Goal: Task Accomplishment & Management: Use online tool/utility

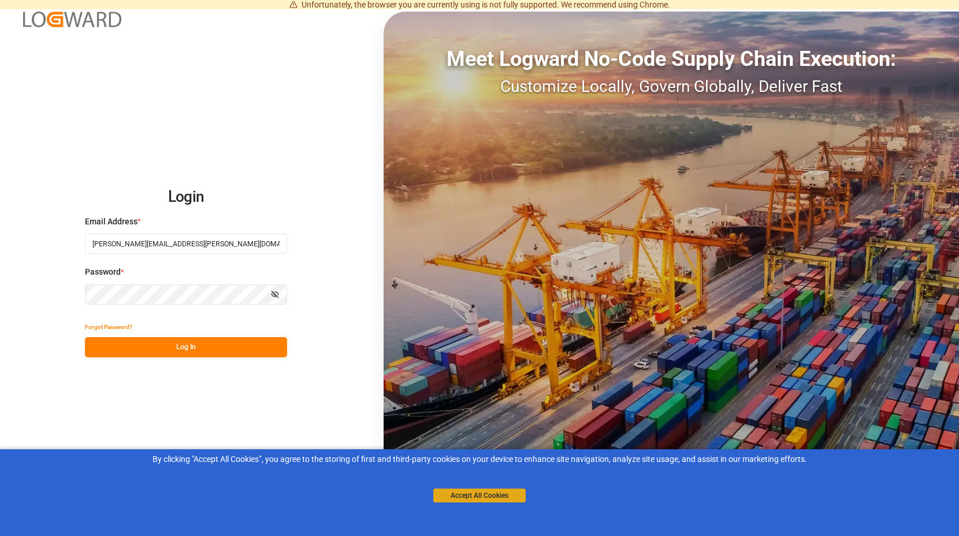
click at [466, 492] on button "Accept All Cookies" at bounding box center [479, 495] width 92 height 14
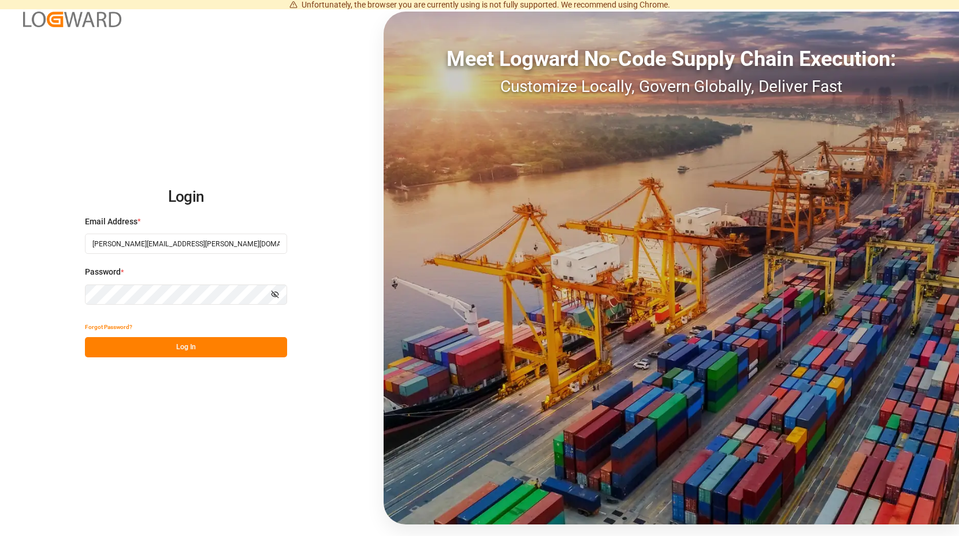
click at [195, 345] on button "Log In" at bounding box center [186, 347] width 202 height 20
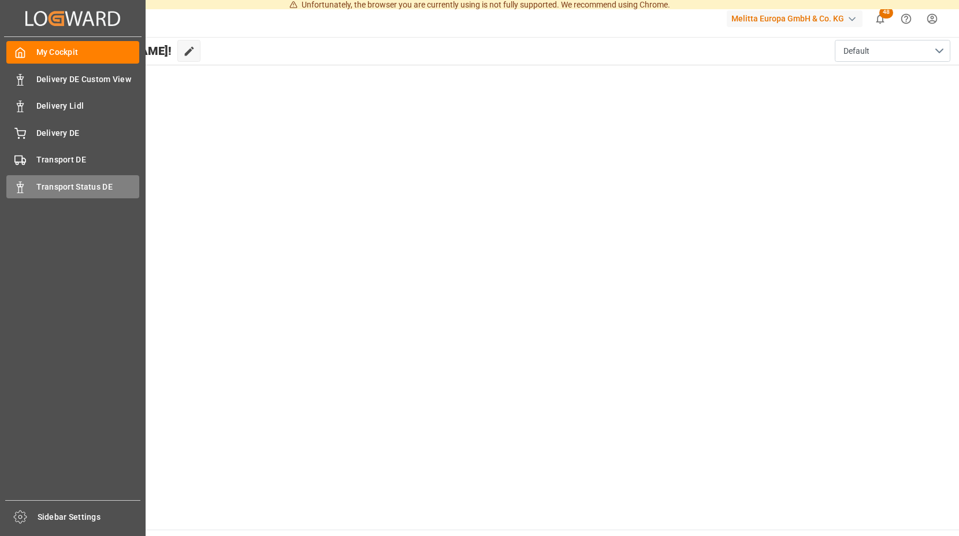
click at [16, 184] on icon at bounding box center [20, 187] width 12 height 12
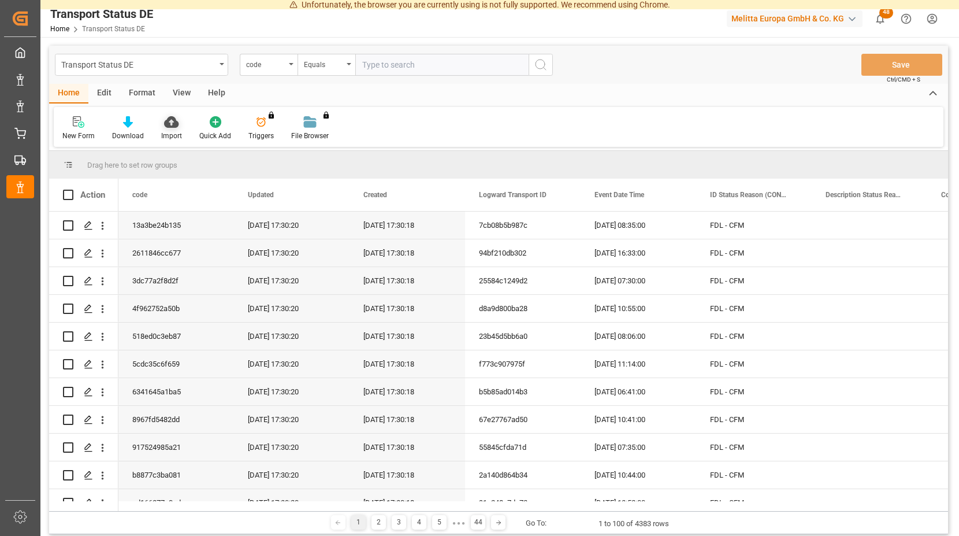
click at [172, 121] on icon at bounding box center [171, 122] width 14 height 12
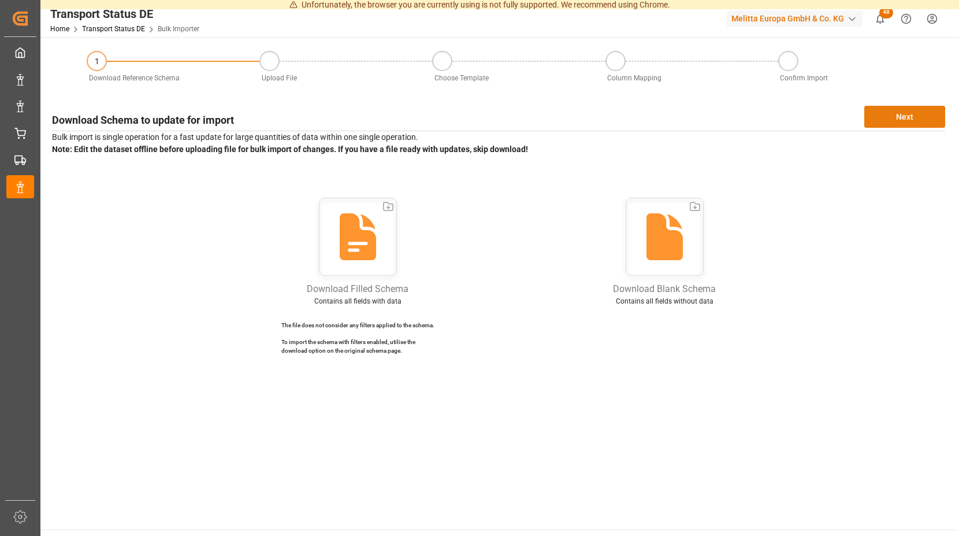
click at [877, 114] on button "Next" at bounding box center [904, 117] width 81 height 22
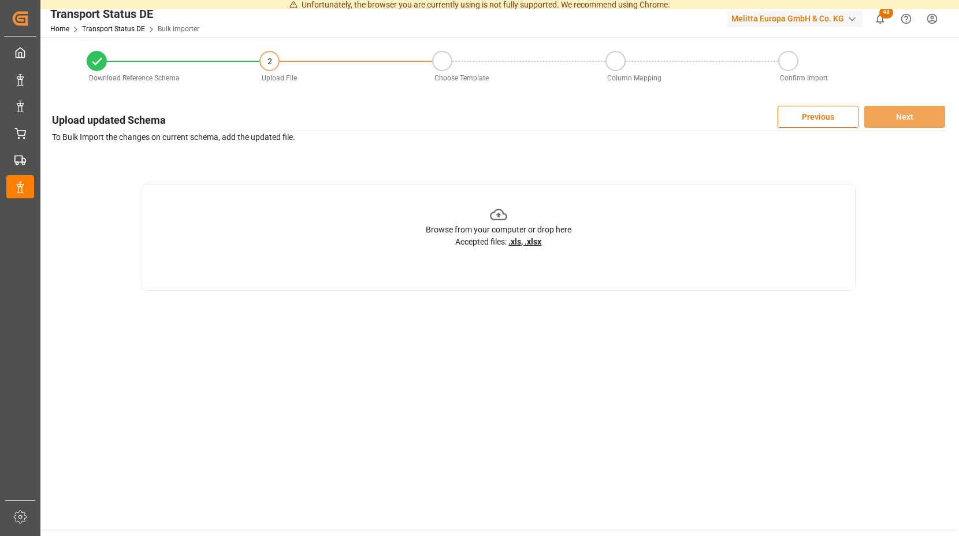
click at [501, 214] on icon at bounding box center [499, 215] width 18 height 12
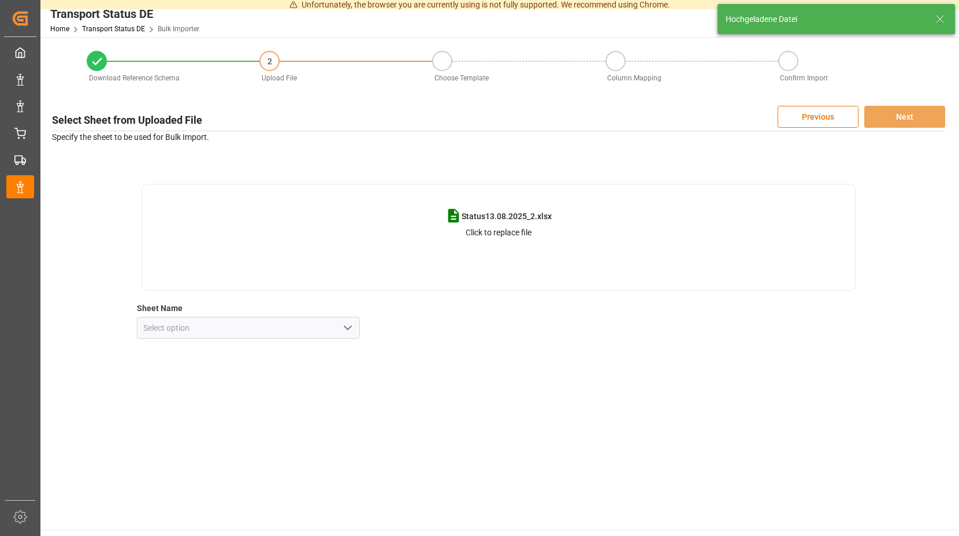
click at [347, 326] on icon "open menu" at bounding box center [348, 328] width 14 height 14
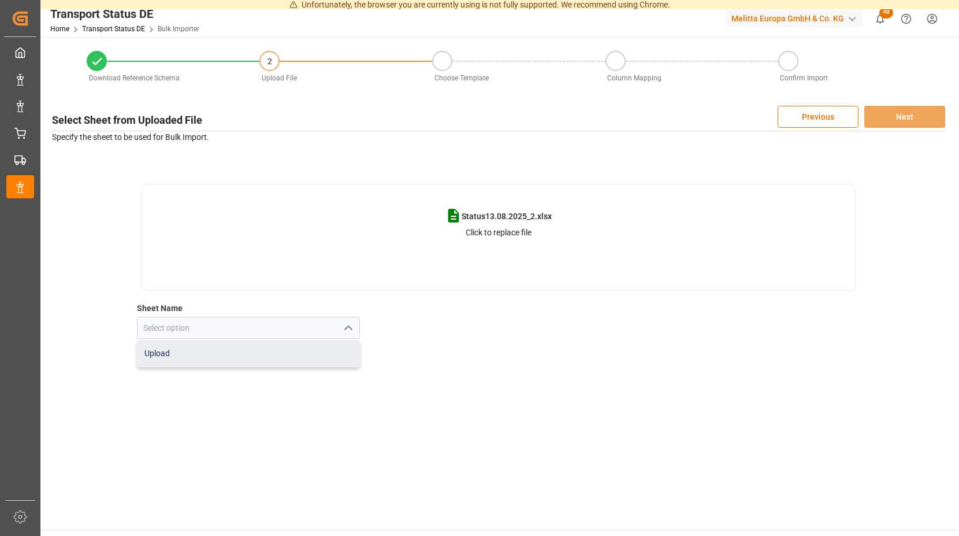
click at [209, 354] on div "Upload" at bounding box center [249, 353] width 222 height 26
type input "Upload"
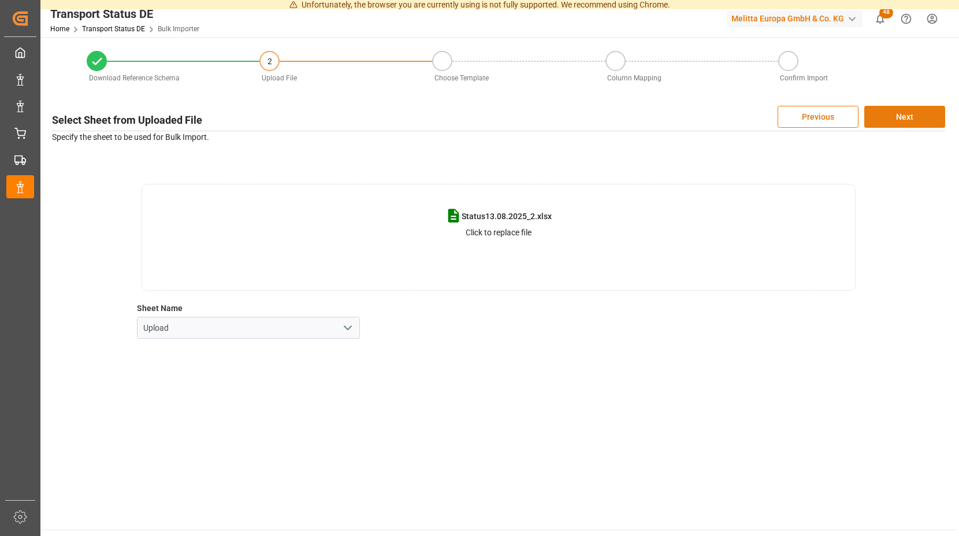
click at [892, 116] on button "Next" at bounding box center [904, 117] width 81 height 22
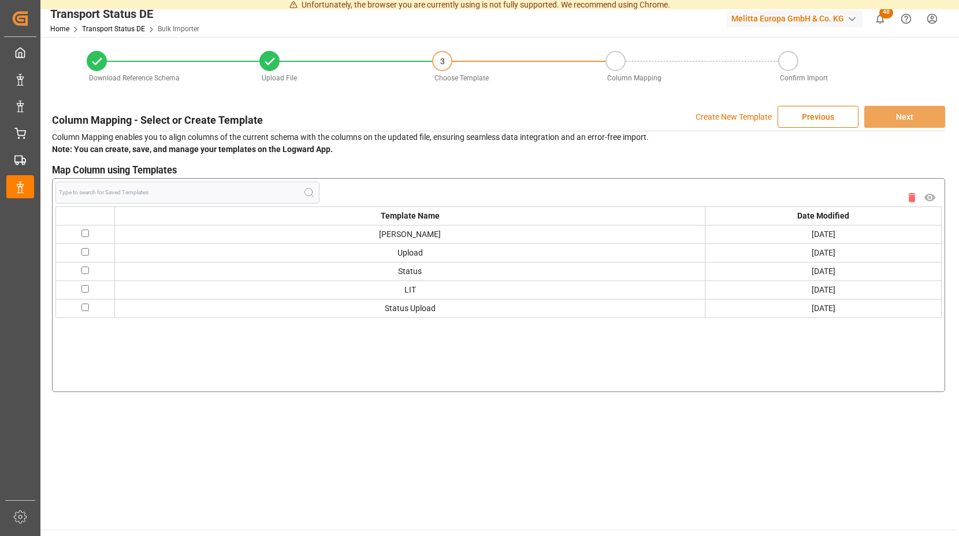
click at [86, 230] on input "checkbox" at bounding box center [85, 233] width 8 height 8
checkbox input "true"
click at [879, 114] on button "Next" at bounding box center [904, 117] width 81 height 22
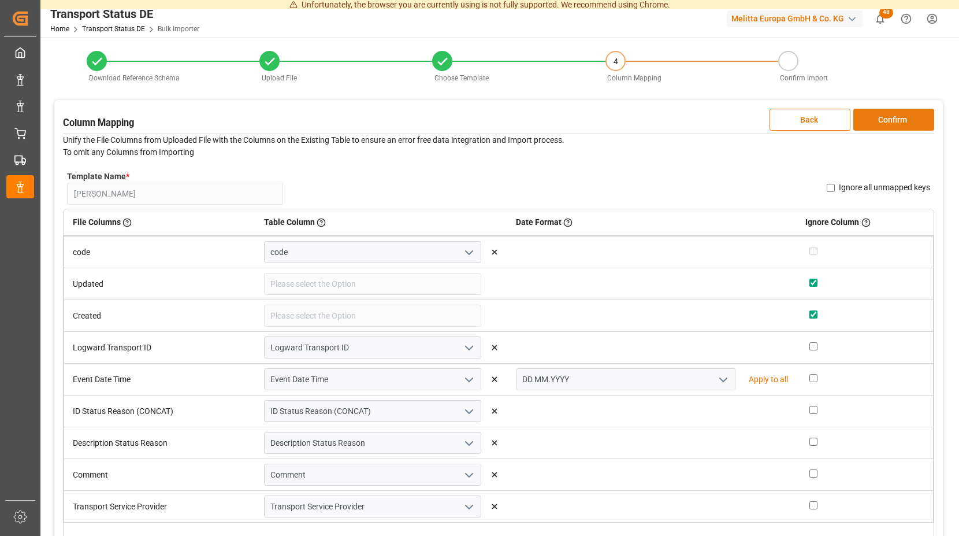
click at [876, 117] on button "Confirm" at bounding box center [893, 120] width 81 height 22
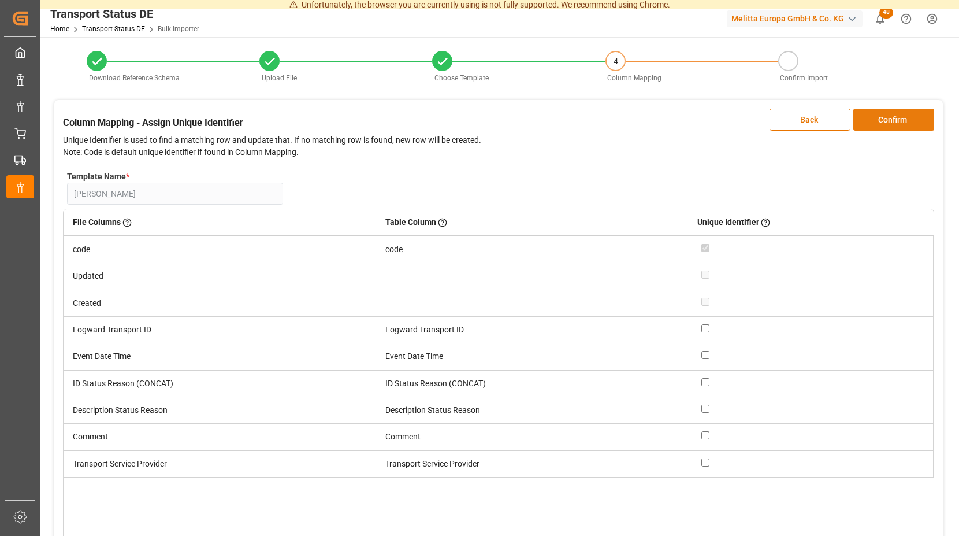
click at [876, 117] on button "Confirm" at bounding box center [893, 120] width 81 height 22
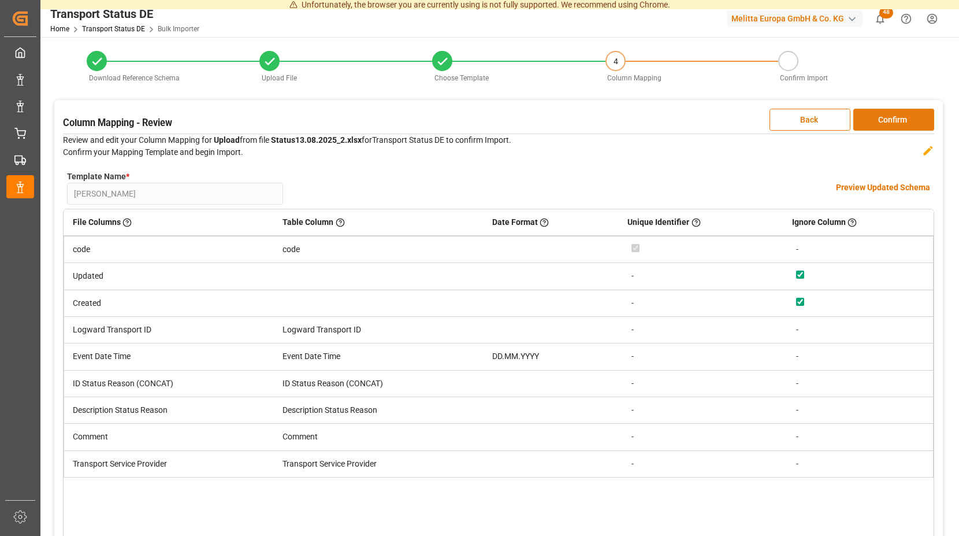
click at [876, 117] on button "Confirm" at bounding box center [893, 120] width 81 height 22
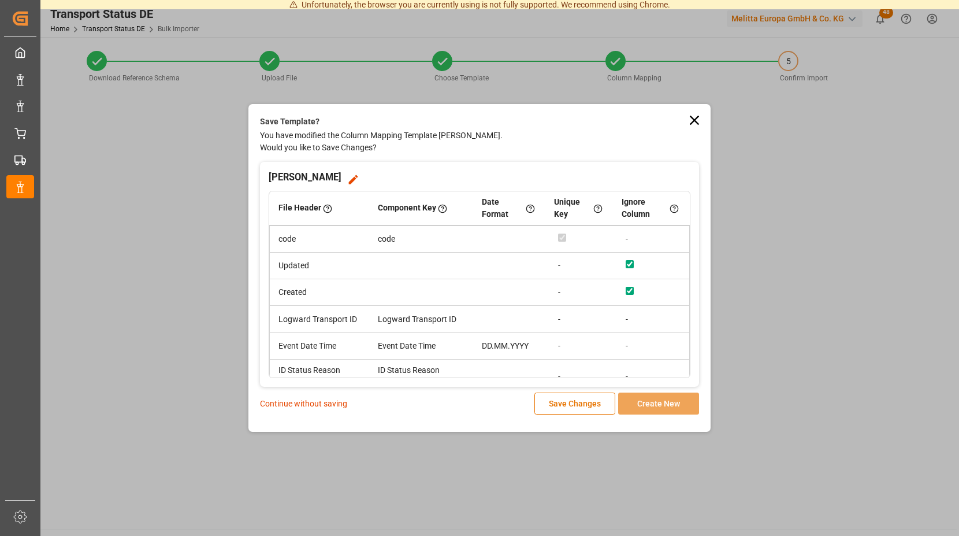
click at [342, 405] on p "Continue without saving" at bounding box center [303, 404] width 87 height 12
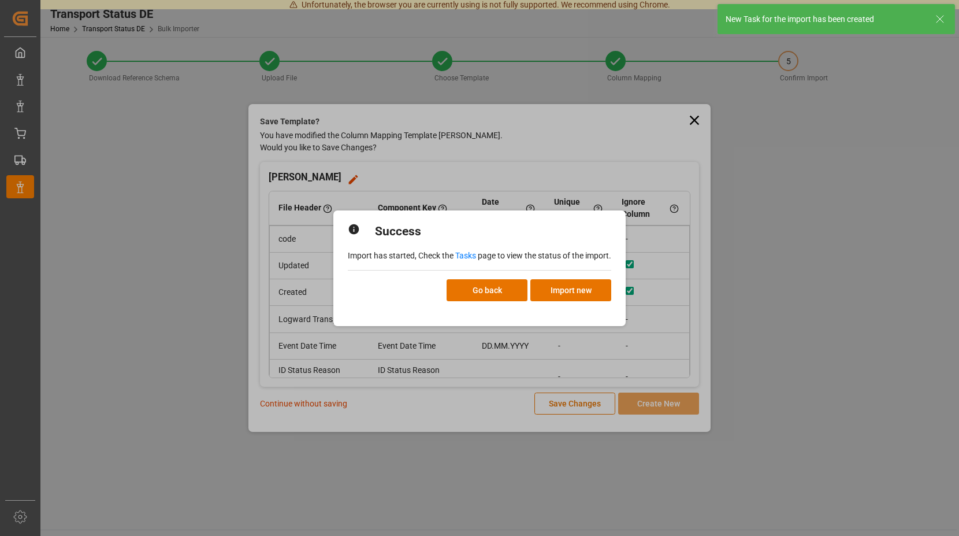
click at [467, 254] on link "Tasks" at bounding box center [465, 255] width 21 height 9
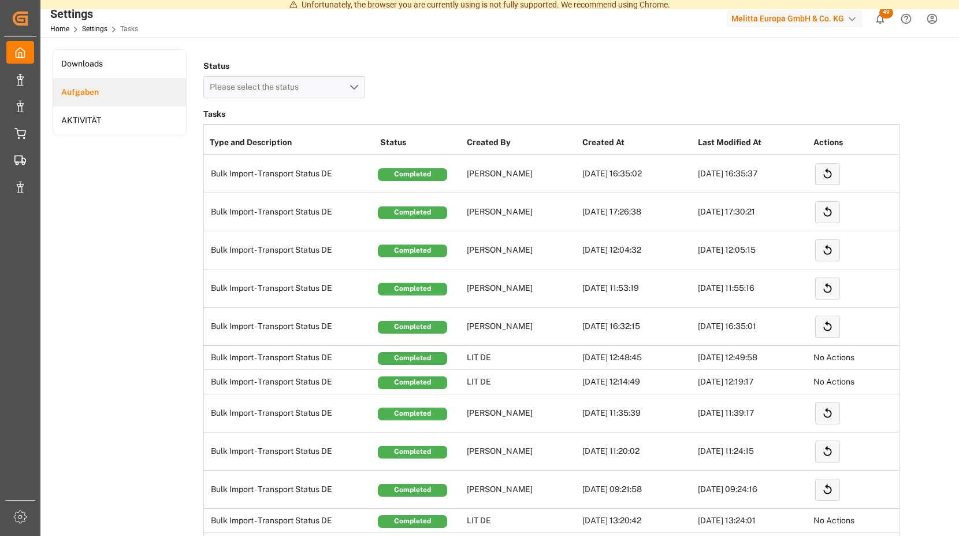
click at [887, 20] on button "49" at bounding box center [880, 19] width 26 height 26
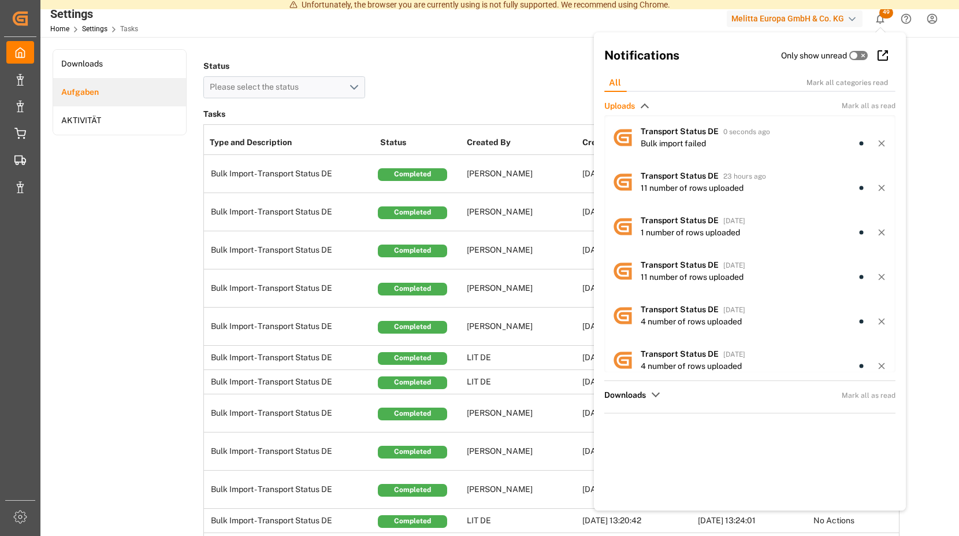
drag, startPoint x: 468, startPoint y: 177, endPoint x: 459, endPoint y: 165, distance: 15.3
click at [468, 177] on td "[PERSON_NAME]" at bounding box center [522, 174] width 116 height 38
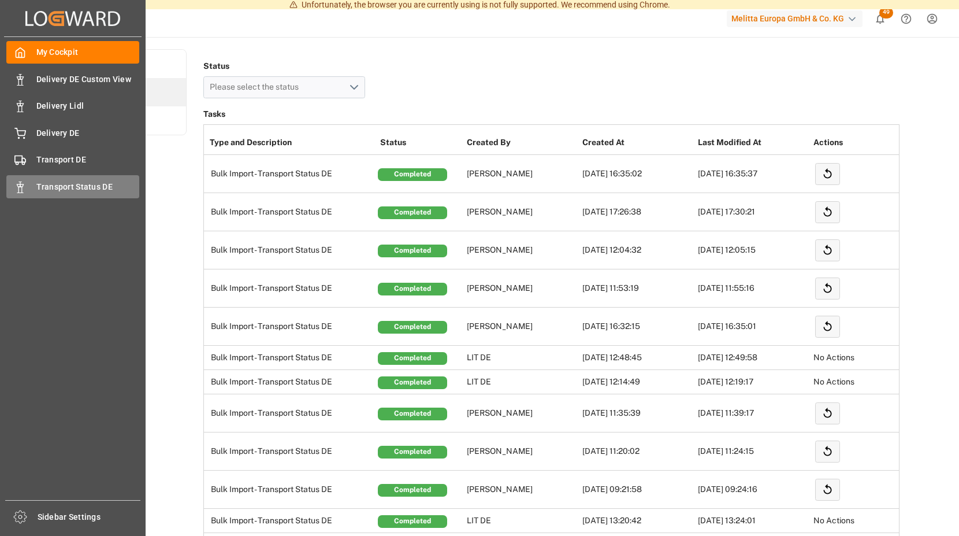
click at [99, 184] on span "Transport Status DE" at bounding box center [87, 187] width 103 height 12
